Goal: Information Seeking & Learning: Learn about a topic

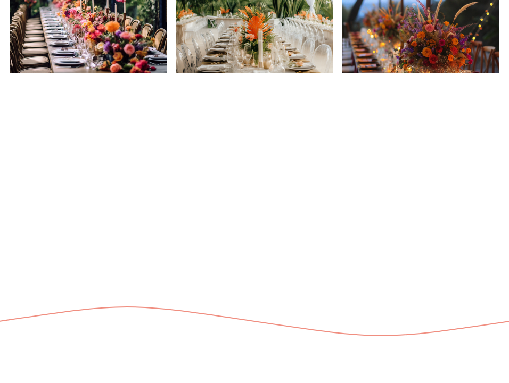
scroll to position [965, 0]
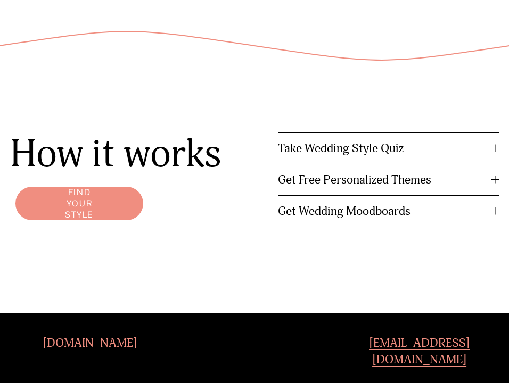
click at [376, 137] on button "Take Wedding Style Quiz" at bounding box center [388, 148] width 221 height 31
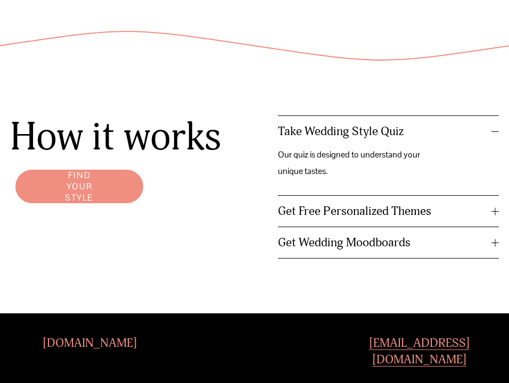
click at [376, 205] on span "Get Free Personalized Themes" at bounding box center [384, 211] width 213 height 15
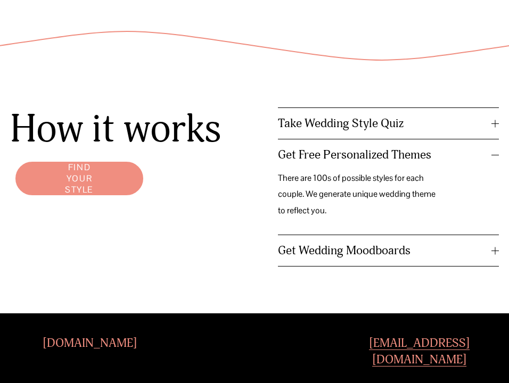
click at [368, 252] on span "Get Wedding Moodboards" at bounding box center [384, 250] width 213 height 15
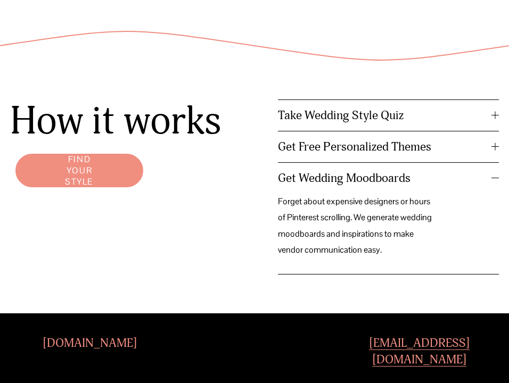
click at [106, 169] on link "Find your style" at bounding box center [79, 170] width 138 height 44
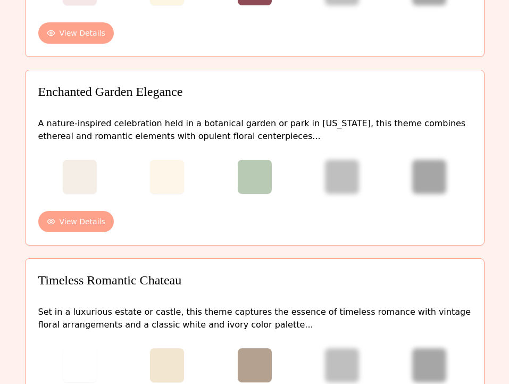
scroll to position [175, 0]
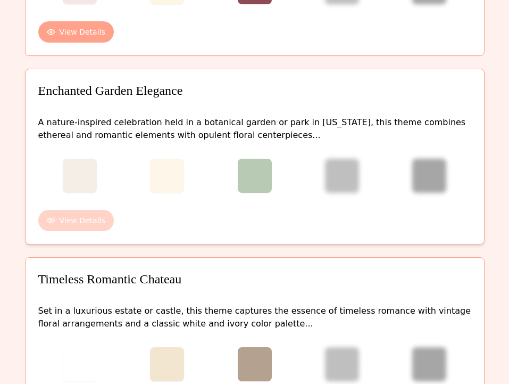
click at [81, 220] on button "View Details" at bounding box center [76, 220] width 76 height 21
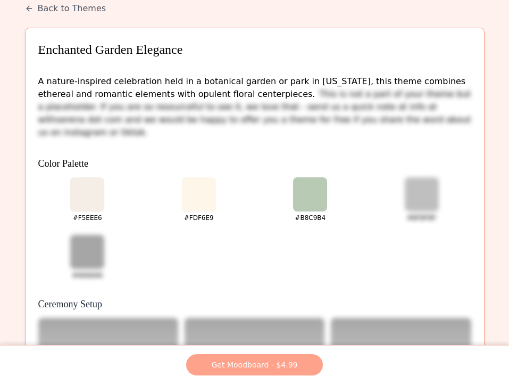
scroll to position [0, 0]
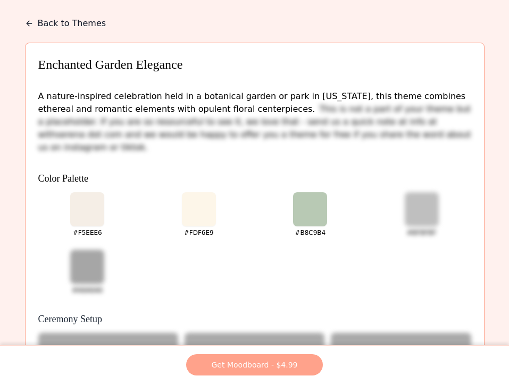
click at [61, 19] on button "Back to Themes" at bounding box center [65, 23] width 81 height 13
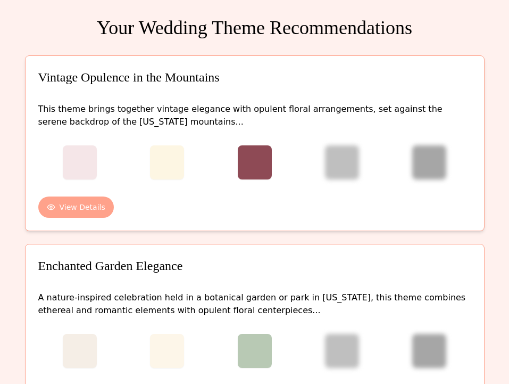
click at [142, 184] on div "This theme brings together vintage elegance with opulent floral arrangements, s…" at bounding box center [254, 160] width 433 height 115
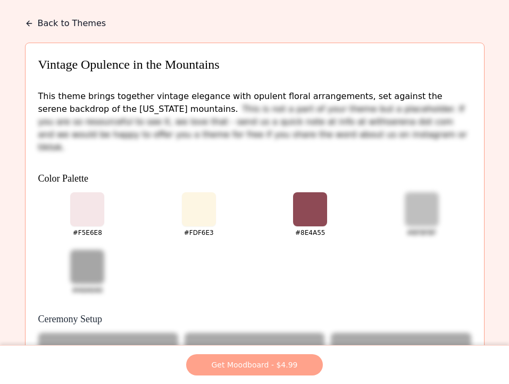
click at [39, 24] on button "Back to Themes" at bounding box center [65, 23] width 81 height 13
